Goal: Transaction & Acquisition: Obtain resource

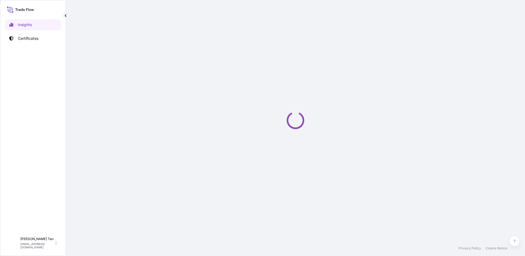
select select "2025"
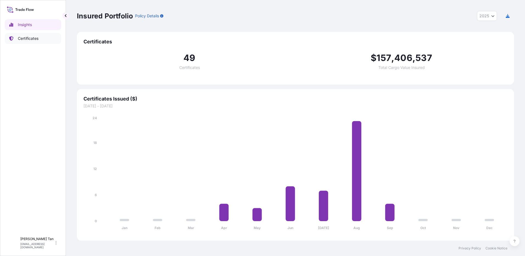
click at [34, 37] on p "Certificates" at bounding box center [28, 38] width 21 height 5
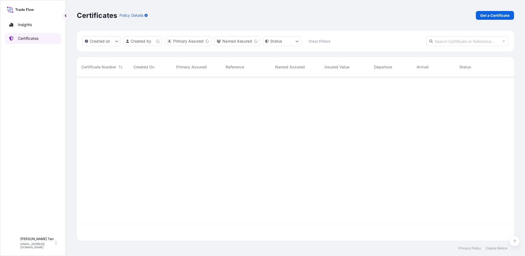
scroll to position [163, 433]
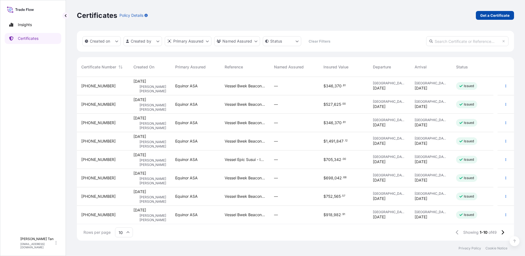
click at [486, 16] on p "Get a Certificate" at bounding box center [494, 15] width 29 height 5
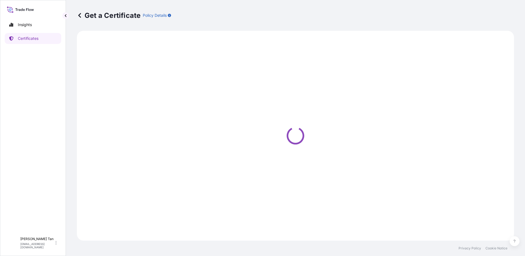
select select "Sea"
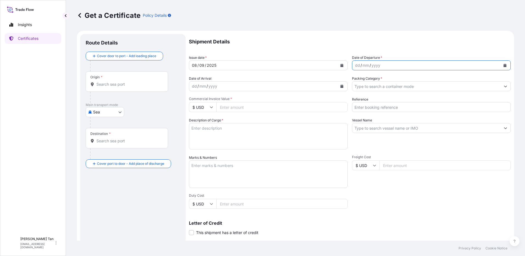
click at [503, 65] on icon "Calendar" at bounding box center [504, 65] width 3 height 3
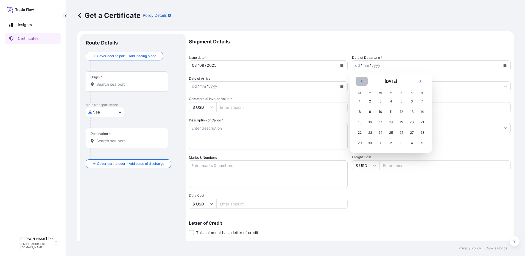
click at [362, 81] on icon "Previous" at bounding box center [361, 81] width 3 height 3
click at [361, 144] on div "28" at bounding box center [360, 143] width 10 height 10
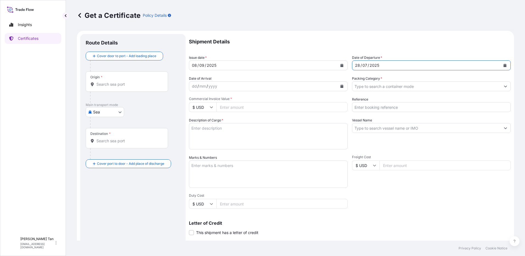
click at [241, 85] on div "dd / mm / yyyy" at bounding box center [263, 86] width 148 height 10
click at [340, 86] on icon "Calendar" at bounding box center [341, 86] width 3 height 3
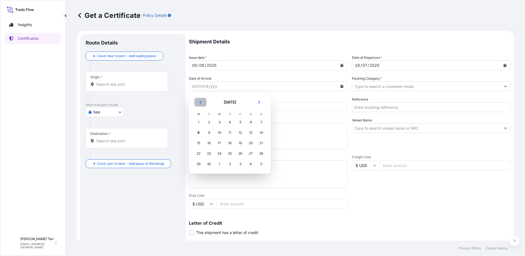
click at [202, 102] on icon "Previous" at bounding box center [200, 101] width 3 height 3
click at [252, 133] on div "9" at bounding box center [251, 133] width 10 height 10
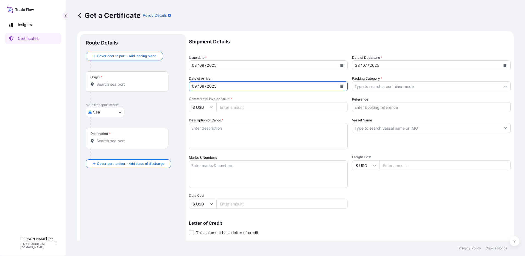
click at [391, 83] on input "Packing Category *" at bounding box center [426, 86] width 148 height 10
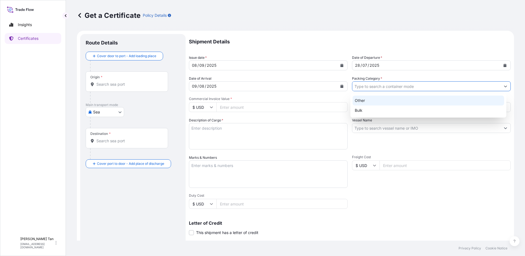
click at [374, 102] on div "Other" at bounding box center [428, 101] width 152 height 10
type input "Other"
click at [245, 109] on input "Commercial Invoice Value *" at bounding box center [281, 107] width 131 height 10
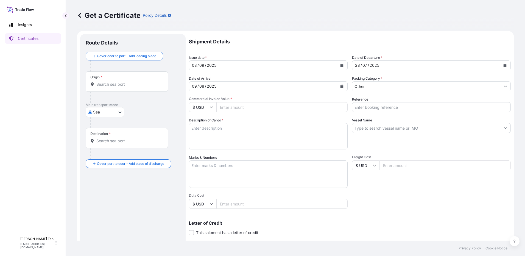
paste input "1194846.00"
type input "1194846.00"
click at [362, 104] on input "Reference" at bounding box center [431, 107] width 159 height 10
click at [370, 105] on input "Reference" at bounding box center [431, 107] width 159 height 10
click at [429, 130] on input "Vessel Name" at bounding box center [426, 128] width 148 height 10
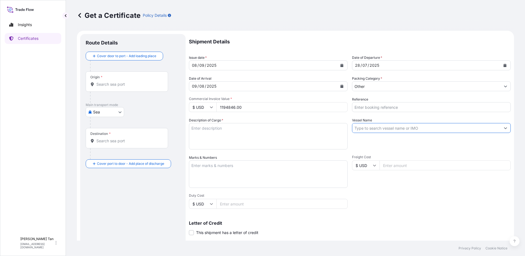
click at [421, 108] on input "Reference" at bounding box center [431, 107] width 159 height 10
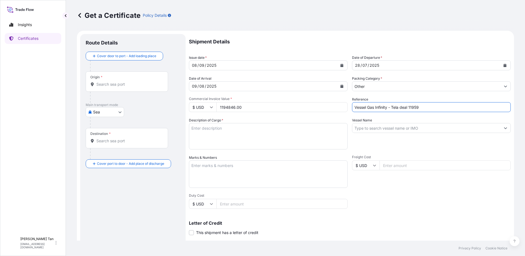
type input "Vessel Gas Infinity - Tela deal 11959"
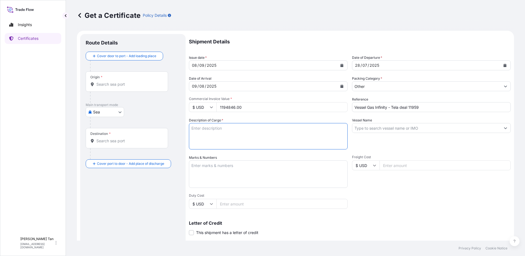
click at [224, 130] on textarea "Description of Cargo *" at bounding box center [268, 136] width 159 height 26
click at [258, 130] on textarea "Description of Cargo *" at bounding box center [268, 136] width 159 height 26
paste textarea "PRODUCT: PRESSURIZED LPG MIXTURE BL DATE: [DATE] Quantity: 527.597 MTA UNIT PRI…"
type textarea "PRODUCT: PRESSURIZED LPG MIXTURE BL DATE: [DATE] Quantity: 527.597 MTA UNIT PRI…"
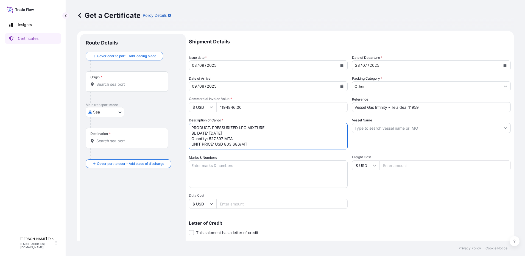
click at [392, 128] on input "Vessel Name" at bounding box center [426, 128] width 148 height 10
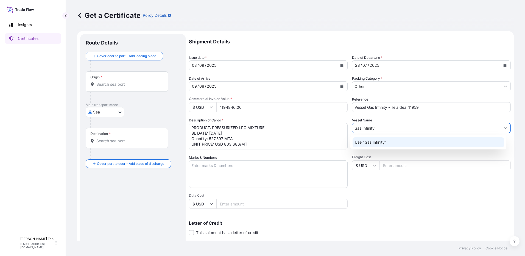
click at [379, 141] on p "Use "Gas Infinity"" at bounding box center [371, 141] width 32 height 5
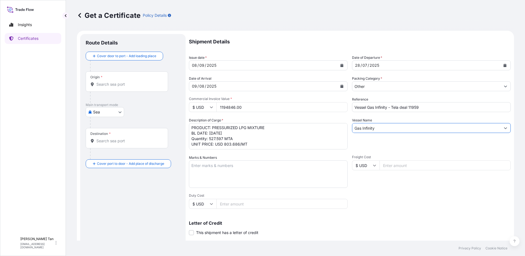
type input "Gas Infinity"
click at [310, 142] on textarea "PRODUCT: PRESSURIZED LPG MIXTURE BL DATE: [DATE] Quantity: 527.597 MTA UNIT PRI…" at bounding box center [268, 136] width 159 height 26
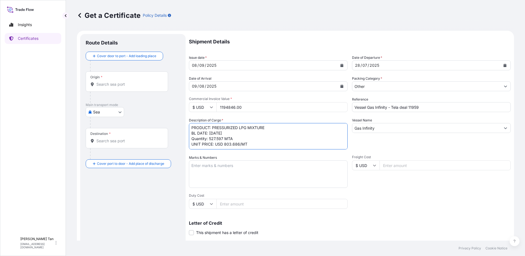
scroll to position [0, 0]
click at [237, 136] on textarea "PRODUCT: PRESSURIZED LPG MIXTURE BL DATE: [DATE] Quantity: 527.597 MTA UNIT PRI…" at bounding box center [268, 136] width 159 height 26
drag, startPoint x: 232, startPoint y: 133, endPoint x: 218, endPoint y: 134, distance: 14.0
click at [218, 134] on textarea "PRODUCT: PRESSURIZED LPG MIXTURE BL DATE: [DATE] Quantity: 527.597 MTA UNIT PRI…" at bounding box center [268, 136] width 159 height 26
drag, startPoint x: 222, startPoint y: 139, endPoint x: 214, endPoint y: 138, distance: 7.8
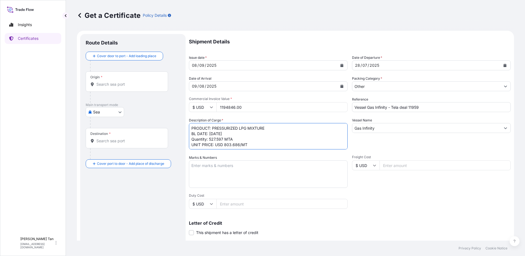
click at [214, 138] on textarea "PRODUCT: PRESSURIZED LPG MIXTURE BL DATE: [DATE] Quantity: 527.597 MTA UNIT PRI…" at bounding box center [268, 136] width 159 height 26
click at [211, 138] on textarea "PRODUCT: PRESSURIZED LPG MIXTURE BL DATE: [DATE] Quantity: MTA UNIT PRICE: USD …" at bounding box center [268, 136] width 159 height 26
drag, startPoint x: 239, startPoint y: 145, endPoint x: 234, endPoint y: 145, distance: 5.5
click at [234, 145] on textarea "PRODUCT: PRESSURIZED LPG MIXTURE BL DATE: [DATE] Quantity: 2,000.00MTA UNIT PRI…" at bounding box center [268, 136] width 159 height 26
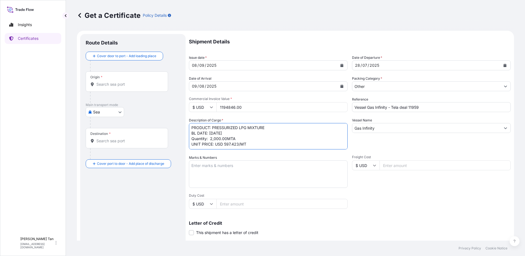
click at [264, 142] on textarea "PRODUCT: PRESSURIZED LPG MIXTURE BL DATE: [DATE] Quantity: 2,000.00MTA UNIT PRI…" at bounding box center [268, 136] width 159 height 26
type textarea "PRODUCT: PRESSURIZED LPG MIXTURE BL DATE: [DATE] Quantity: 2,000.00MTA UNIT PRI…"
click at [295, 177] on textarea "Marks & Numbers" at bounding box center [268, 173] width 159 height 27
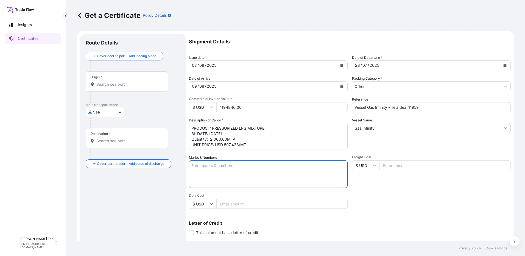
click at [122, 74] on div "Origin *" at bounding box center [127, 81] width 82 height 20
click at [122, 82] on input "Origin *" at bounding box center [128, 84] width 65 height 5
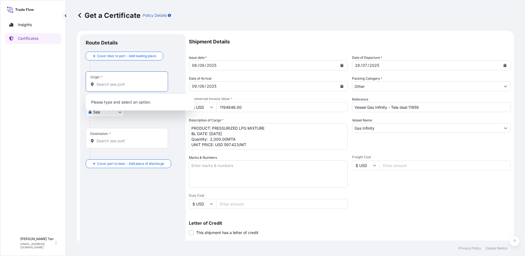
click at [115, 82] on input "Origin *" at bounding box center [128, 84] width 65 height 5
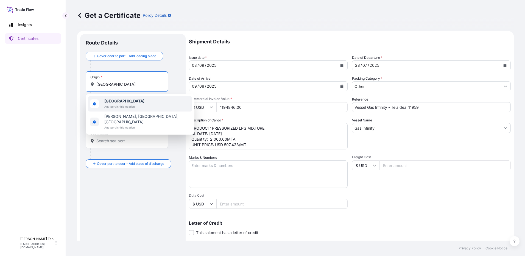
click at [114, 104] on span "Any port in this location" at bounding box center [124, 106] width 40 height 5
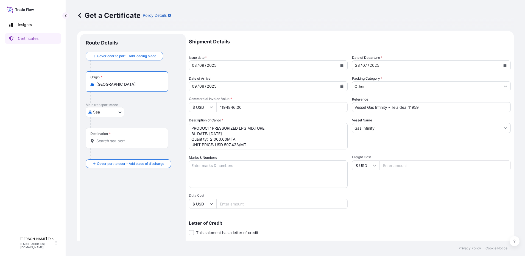
type input "[GEOGRAPHIC_DATA]"
click at [118, 138] on div "Cover door to port - Add loading place Place of loading Road / [GEOGRAPHIC_DATA…" at bounding box center [133, 110] width 94 height 116
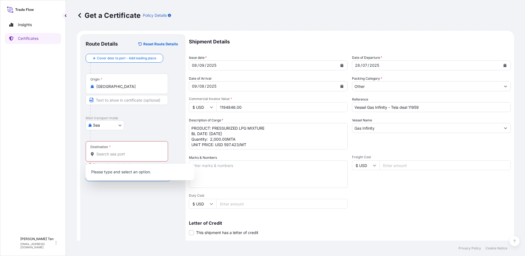
click at [118, 144] on div "Destination *" at bounding box center [127, 151] width 82 height 20
click at [118, 151] on input "Destination * Please select a destination" at bounding box center [128, 153] width 65 height 5
click at [146, 101] on input "Text to appear on certificate" at bounding box center [127, 100] width 82 height 10
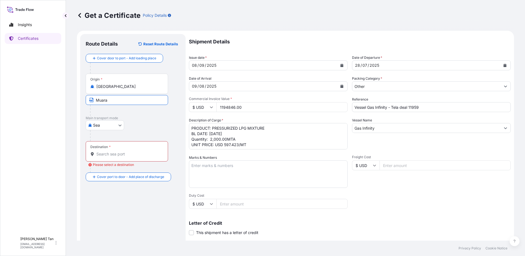
type input "Muara"
click at [142, 148] on div "Destination *" at bounding box center [127, 151] width 82 height 20
click at [142, 151] on input "Destination * Please select a destination" at bounding box center [128, 153] width 65 height 5
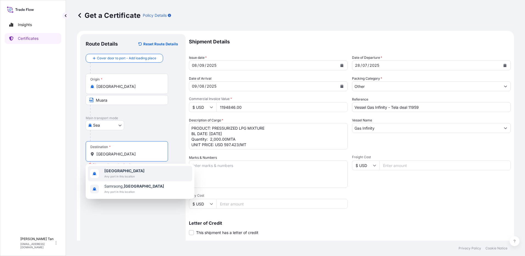
click at [117, 174] on span "Any port in this location" at bounding box center [124, 176] width 40 height 5
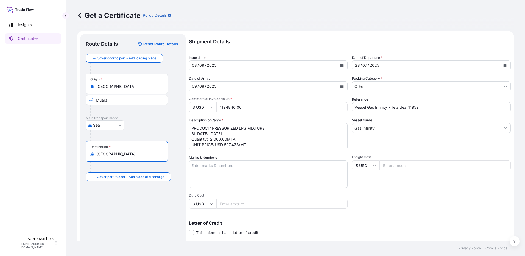
type input "[GEOGRAPHIC_DATA]"
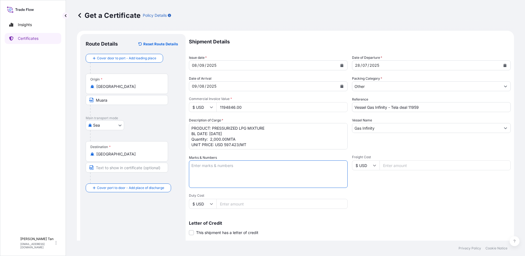
click at [271, 169] on textarea "Marks & Numbers" at bounding box center [268, 173] width 159 height 27
click at [123, 166] on input "Text to appear on certificate" at bounding box center [127, 168] width 82 height 10
type input "Sihanoukville"
click at [122, 205] on div "Route Details Reset Route Details Cover door to port - Add loading place Place …" at bounding box center [133, 173] width 94 height 266
click at [293, 189] on div "Shipment Details Issue date * [DATE] Date of Departure * [DATE] Date of Arrival…" at bounding box center [350, 165] width 322 height 262
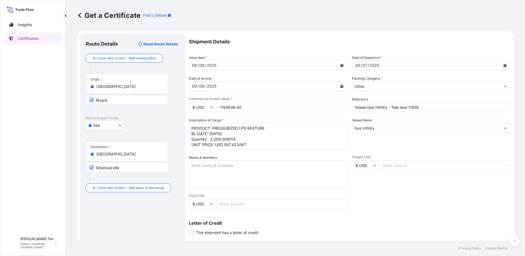
scroll to position [74, 0]
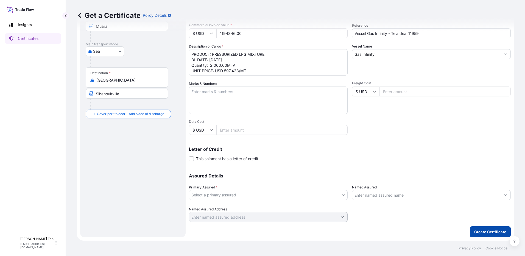
click at [355, 224] on div "Shipment Details Issue date * [DATE] Date of Departure * [DATE] Date of Arrival…" at bounding box center [350, 98] width 322 height 277
click at [339, 193] on body "Insights Certificates SLL [PERSON_NAME] [PERSON_NAME] [EMAIL_ADDRESS][DOMAIN_NA…" at bounding box center [262, 128] width 525 height 256
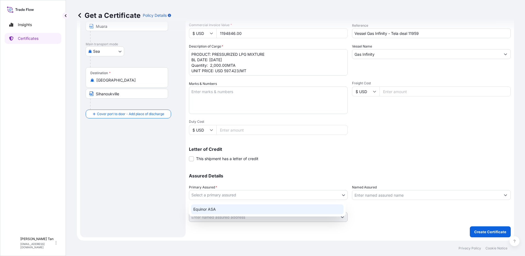
click at [231, 209] on div "Equinor ASA" at bounding box center [267, 209] width 152 height 10
select select "31491"
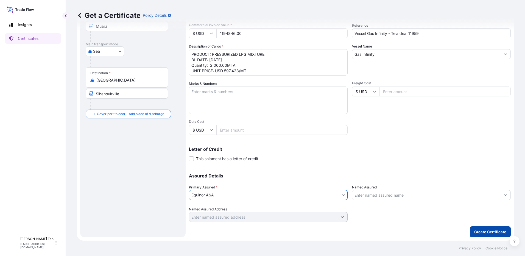
click at [489, 233] on p "Create Certificate" at bounding box center [490, 231] width 32 height 5
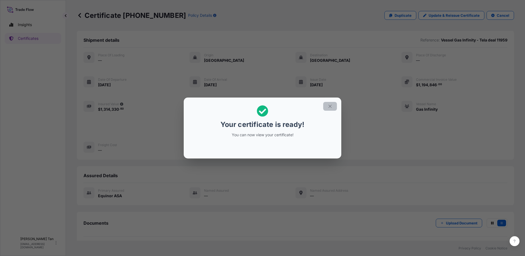
click at [331, 108] on icon "button" at bounding box center [330, 106] width 5 height 5
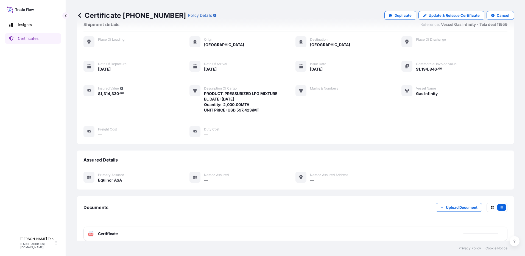
scroll to position [23, 0]
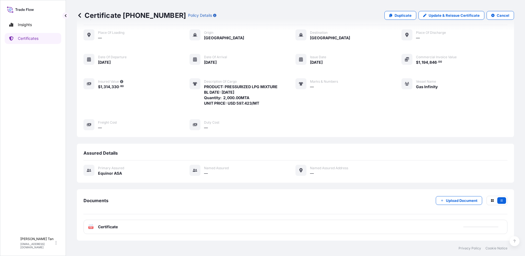
click at [113, 225] on span "Certificate" at bounding box center [108, 226] width 20 height 5
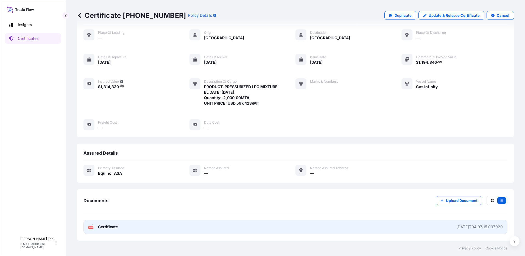
click at [108, 228] on span "Certificate" at bounding box center [108, 226] width 20 height 5
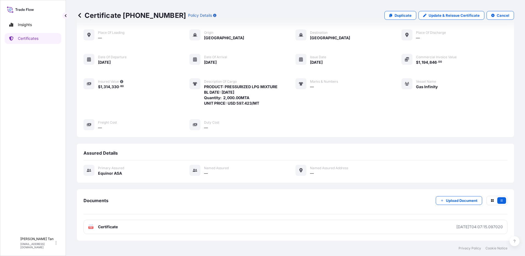
scroll to position [0, 0]
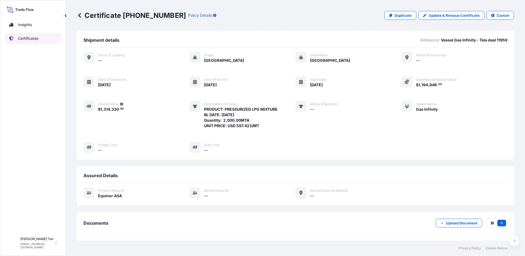
click at [30, 39] on p "Certificates" at bounding box center [28, 38] width 21 height 5
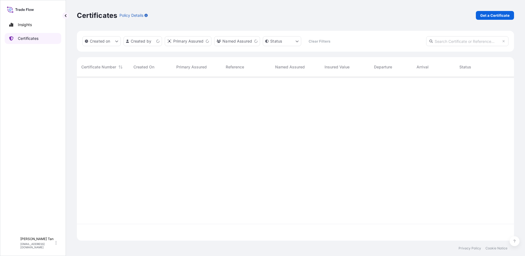
scroll to position [163, 433]
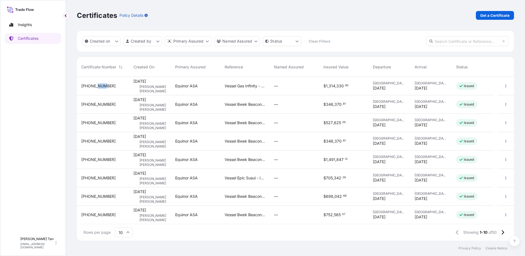
drag, startPoint x: 96, startPoint y: 86, endPoint x: 63, endPoint y: 89, distance: 33.4
click at [65, 90] on div "Insights Certificates SLL [PERSON_NAME] [PERSON_NAME] [EMAIL_ADDRESS][DOMAIN_NA…" at bounding box center [262, 128] width 525 height 256
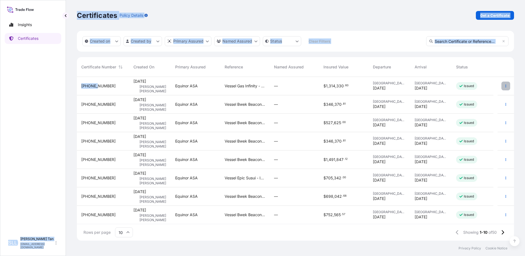
click at [504, 85] on icon "button" at bounding box center [505, 85] width 3 height 3
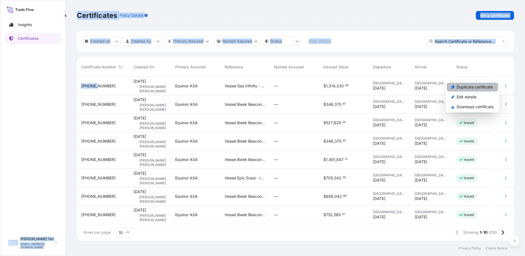
click at [472, 86] on p "Duplicate certificate" at bounding box center [475, 86] width 36 height 5
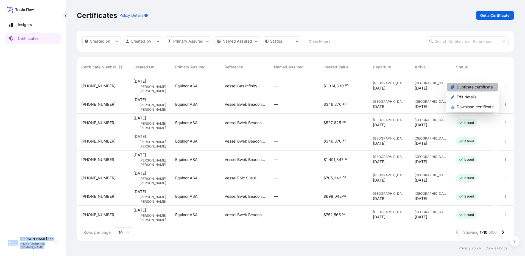
select select "Sea"
select select "31491"
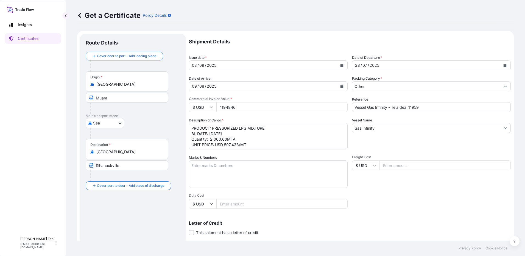
click at [382, 64] on div "[DATE]" at bounding box center [426, 65] width 148 height 10
click at [502, 65] on button "Calendar" at bounding box center [504, 65] width 9 height 9
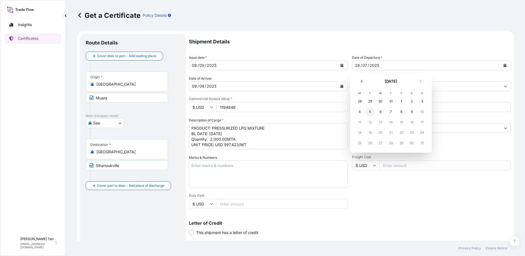
click at [369, 112] on div "5" at bounding box center [370, 112] width 10 height 10
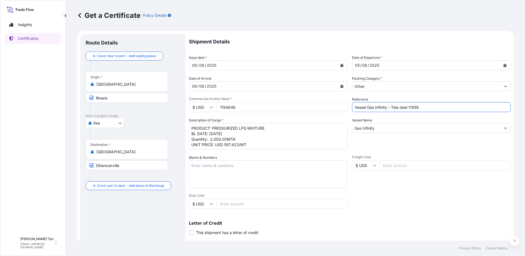
click at [460, 109] on input "Vessel Gas Infinity - Tela deal 11959" at bounding box center [431, 107] width 159 height 10
type input "Vessel Gas Infinity - Tela deal 11960"
click at [255, 108] on input "1194846" at bounding box center [281, 107] width 131 height 10
drag, startPoint x: 254, startPoint y: 103, endPoint x: 147, endPoint y: 105, distance: 107.1
click at [147, 105] on form "Route Details Cover door to port - Add loading place Place of loading Road / [G…" at bounding box center [295, 173] width 437 height 284
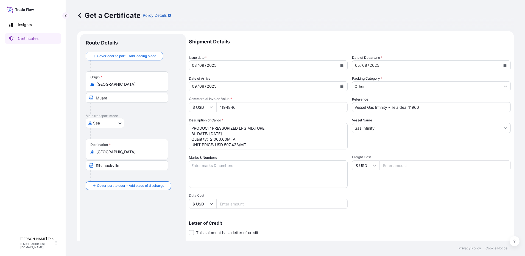
paste input "956674.3"
type input "956674.36"
click at [236, 141] on textarea "PRODUCT: PRESSURIZED LPG MIXTURE BL DATE: [DATE] Quantity: 2,000.00MTA UNIT PRI…" at bounding box center [268, 136] width 159 height 26
click at [226, 139] on textarea "PRODUCT: PRESSURIZED LPG MIXTURE BL DATE: [DATE] Quantity: 2,000.00MTA UNIT PRI…" at bounding box center [268, 136] width 159 height 26
click at [226, 132] on textarea "PRODUCT: PRESSURIZED LPG MIXTURE BL DATE: [DATE] Quantity: 2,000.00MTA UNIT PRI…" at bounding box center [268, 136] width 159 height 26
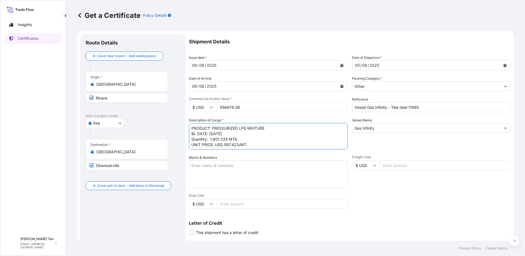
click at [228, 133] on textarea "PRODUCT: PRESSURIZED LPG MIXTURE BL DATE: [DATE] Quantity: 2,000.00MTA UNIT PRI…" at bounding box center [268, 136] width 159 height 26
drag, startPoint x: 231, startPoint y: 133, endPoint x: 219, endPoint y: 131, distance: 12.5
click at [219, 131] on textarea "PRODUCT: PRESSURIZED LPG MIXTURE BL DATE: [DATE] Quantity: 2,000.00MTA UNIT PRI…" at bounding box center [268, 136] width 159 height 26
click at [241, 143] on textarea "PRODUCT: PRESSURIZED LPG MIXTURE BL DATE: [DATE] Quantity: 2,000.00MTA UNIT PRI…" at bounding box center [268, 136] width 159 height 26
click at [236, 144] on textarea "PRODUCT: PRESSURIZED LPG MIXTURE BL DATE: [DATE] Quantity: 2,000.00MTA UNIT PRI…" at bounding box center [268, 136] width 159 height 26
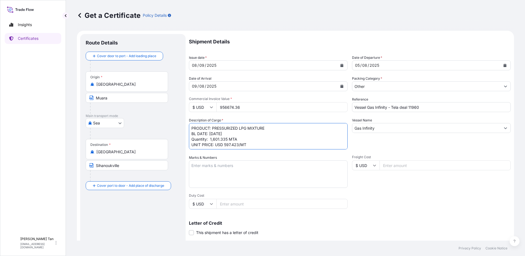
type textarea "PRODUCT: PRESSURIZED LPG MIXTURE BL DATE: [DATE] Quantity: 1,601.335 MTA UNIT P…"
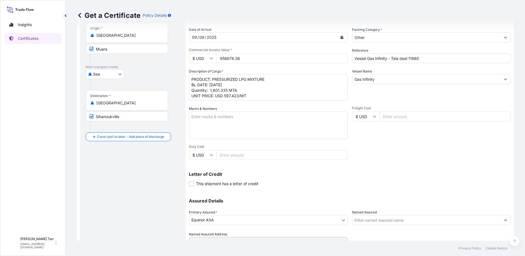
scroll to position [19, 0]
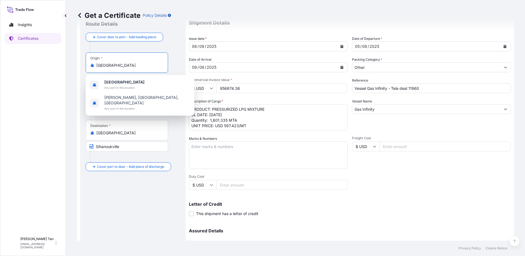
drag, startPoint x: 115, startPoint y: 65, endPoint x: 94, endPoint y: 65, distance: 20.9
click at [94, 65] on div "[GEOGRAPHIC_DATA]" at bounding box center [126, 65] width 73 height 5
click at [109, 83] on b "[GEOGRAPHIC_DATA]" at bounding box center [124, 82] width 40 height 5
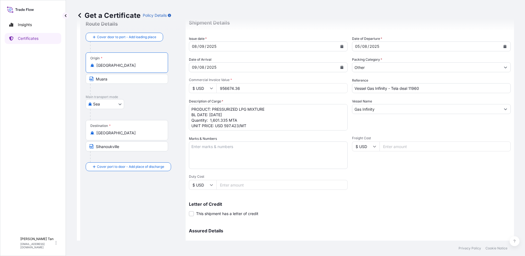
type input "[GEOGRAPHIC_DATA]"
drag, startPoint x: 122, startPoint y: 77, endPoint x: 71, endPoint y: 78, distance: 51.9
click at [71, 78] on div "Get a Certificate Policy Details Route Details Reset Route Details Cover door t…" at bounding box center [295, 120] width 459 height 240
type input "[GEOGRAPHIC_DATA]"
type input "Sea"
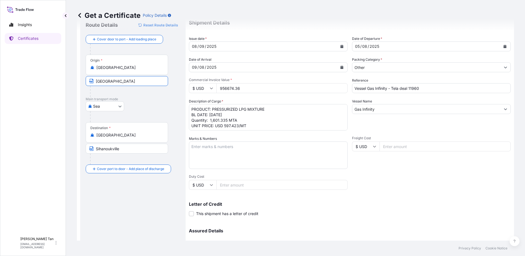
type input "31491"
type input "[GEOGRAPHIC_DATA]"
click at [37, 108] on div "Insights Certificates" at bounding box center [33, 124] width 57 height 220
click at [111, 209] on div "Route Details Reset Route Details Cover door to port - Add loading place Place …" at bounding box center [133, 154] width 94 height 266
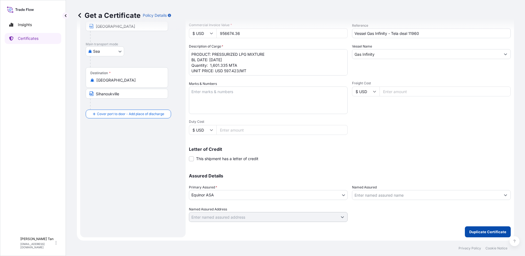
click at [491, 237] on button "Duplicate Certificate" at bounding box center [488, 231] width 46 height 11
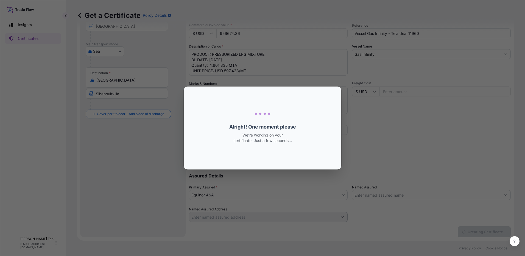
click at [488, 231] on div "Loading Loading... Alright! One moment please We’re working on your certificate…" at bounding box center [262, 128] width 525 height 256
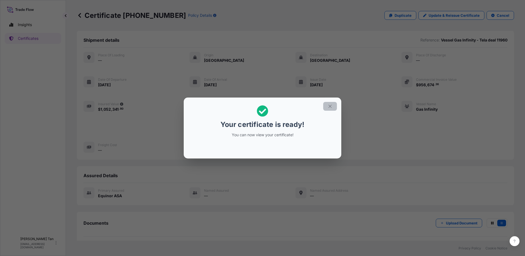
click at [332, 106] on icon "button" at bounding box center [330, 106] width 5 height 5
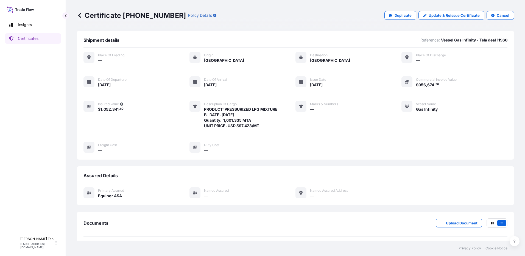
scroll to position [23, 0]
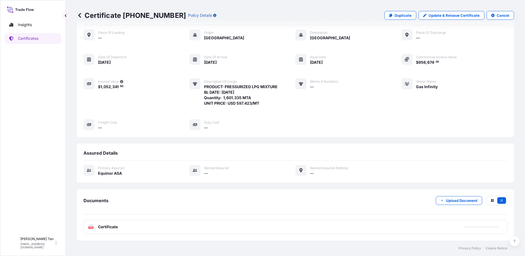
click at [106, 227] on span "Certificate" at bounding box center [108, 226] width 20 height 5
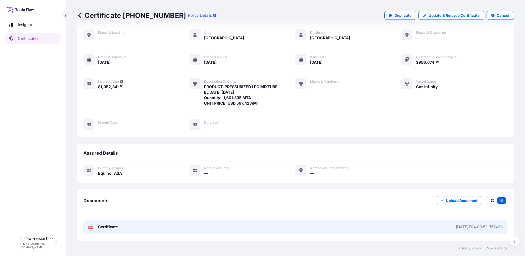
click at [106, 228] on span "Certificate" at bounding box center [108, 226] width 20 height 5
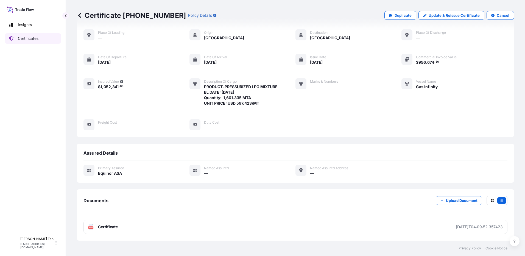
click at [31, 38] on p "Certificates" at bounding box center [28, 38] width 21 height 5
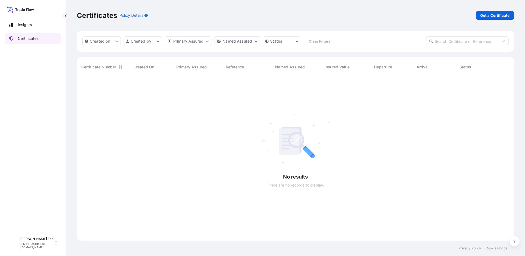
scroll to position [163, 433]
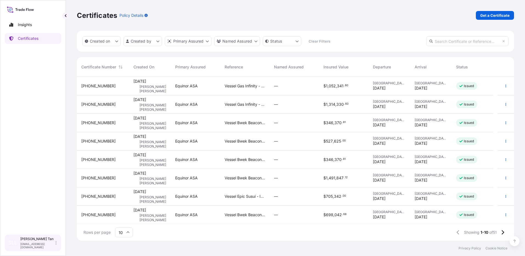
click at [55, 246] on div "SLL [PERSON_NAME] [PERSON_NAME] [EMAIL_ADDRESS][DOMAIN_NAME]" at bounding box center [33, 243] width 52 height 12
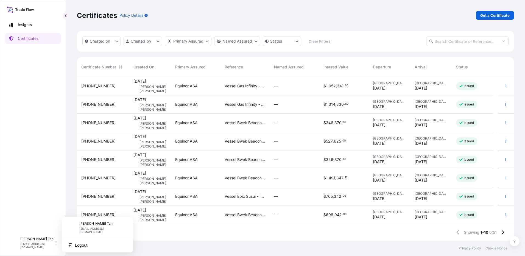
click at [25, 141] on div "Insights Certificates" at bounding box center [33, 124] width 57 height 220
click at [24, 29] on link "Insights" at bounding box center [33, 24] width 57 height 11
select select "2025"
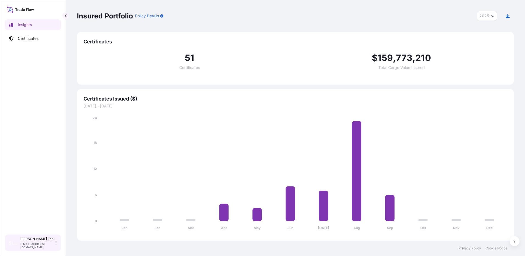
click at [59, 242] on div "SLL [PERSON_NAME] [PERSON_NAME] [EMAIL_ADDRESS][DOMAIN_NAME]" at bounding box center [33, 242] width 57 height 17
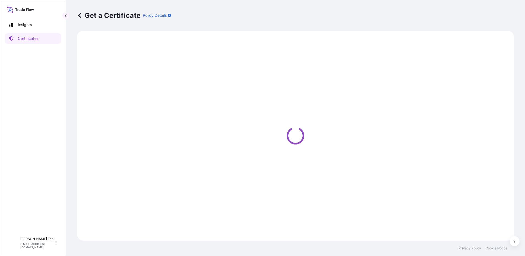
select select "Sea"
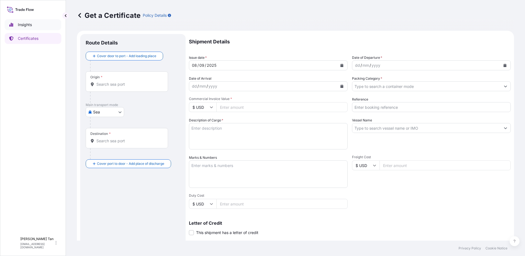
click at [27, 25] on p "Insights" at bounding box center [25, 24] width 14 height 5
select select "2025"
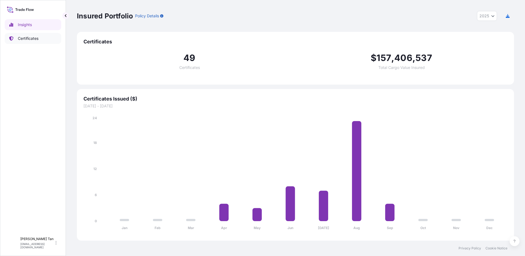
click at [38, 37] on p "Certificates" at bounding box center [28, 38] width 21 height 5
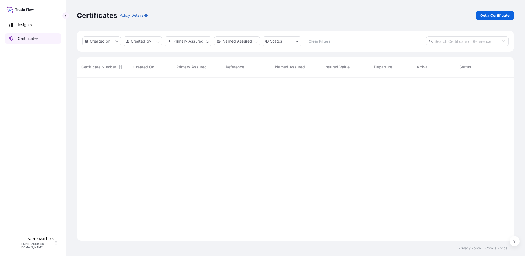
scroll to position [163, 433]
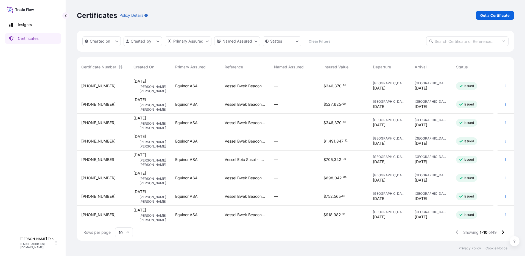
click at [141, 98] on span "[DATE]" at bounding box center [139, 99] width 13 height 5
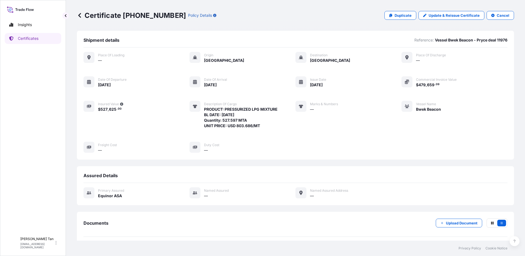
drag, startPoint x: 267, startPoint y: 127, endPoint x: 231, endPoint y: 108, distance: 41.1
click at [231, 108] on span "PRODUCT: PRESSURIZED LPG MIXTURE BL DATE: [DATE] Quantity: 527.597 MTA UNIT PRI…" at bounding box center [241, 118] width 74 height 22
drag, startPoint x: 231, startPoint y: 108, endPoint x: 248, endPoint y: 124, distance: 23.7
click at [235, 123] on span "PRODUCT: PRESSURIZED LPG MIXTURE BL DATE: [DATE] Quantity: 527.597 MTA UNIT PRI…" at bounding box center [241, 118] width 74 height 22
click at [261, 127] on span "PRODUCT: PRESSURIZED LPG MIXTURE BL DATE: [DATE] Quantity: 527.597 MTA UNIT PRI…" at bounding box center [241, 118] width 74 height 22
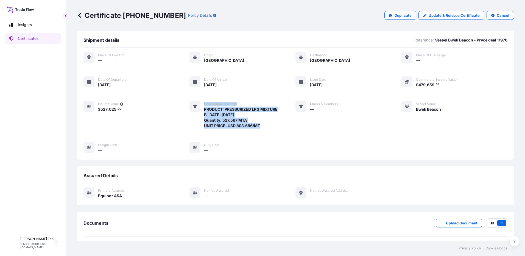
drag, startPoint x: 260, startPoint y: 126, endPoint x: 200, endPoint y: 108, distance: 62.4
click at [200, 108] on div "Description of cargo PRODUCT: PRESSURIZED LPG MIXTURE BL DATE: 18.08.2025 Quant…" at bounding box center [233, 115] width 88 height 28
click at [244, 122] on span "PRODUCT: PRESSURIZED LPG MIXTURE BL DATE: [DATE] Quantity: 527.597 MTA UNIT PRI…" at bounding box center [241, 118] width 74 height 22
click at [261, 125] on span "PRODUCT: PRESSURIZED LPG MIXTURE BL DATE: [DATE] Quantity: 527.597 MTA UNIT PRI…" at bounding box center [241, 118] width 74 height 22
drag, startPoint x: 261, startPoint y: 125, endPoint x: 200, endPoint y: 116, distance: 62.1
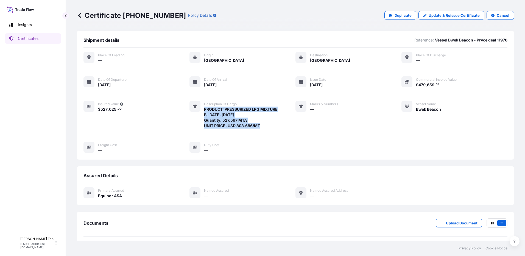
click at [200, 116] on div "Description of cargo PRODUCT: PRESSURIZED LPG MIXTURE BL DATE: 18.08.2025 Quant…" at bounding box center [233, 115] width 88 height 28
